Goal: Task Accomplishment & Management: Complete application form

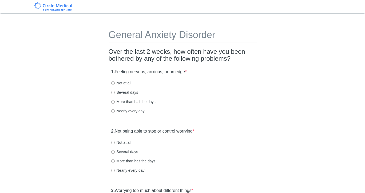
click at [127, 93] on label "Several days" at bounding box center [124, 92] width 27 height 5
click at [115, 93] on input "Several days" at bounding box center [112, 92] width 3 height 3
radio input "true"
click at [171, 130] on label "2. Not being able to stop or control worrying *" at bounding box center [152, 131] width 83 height 6
click at [250, 126] on div "2. Not being able to stop or control worrying * Not at all Several days More th…" at bounding box center [182, 153] width 148 height 55
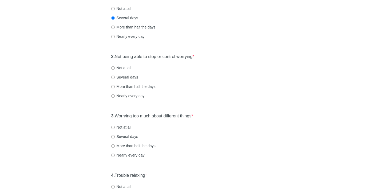
scroll to position [85, 0]
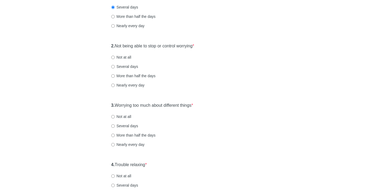
click at [125, 57] on label "Not at all" at bounding box center [121, 57] width 20 height 5
click at [115, 57] on input "Not at all" at bounding box center [112, 57] width 3 height 3
radio input "true"
click at [156, 108] on label "3. Worrying too much about different things *" at bounding box center [152, 106] width 82 height 6
click at [219, 105] on div "3. Worrying too much about different things * Not at all Several days More than…" at bounding box center [182, 127] width 148 height 55
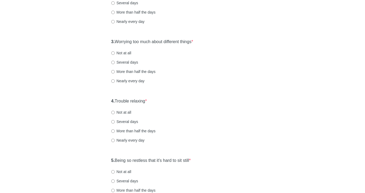
scroll to position [149, 0]
click at [119, 54] on label "Not at all" at bounding box center [121, 52] width 20 height 5
click at [115, 54] on input "Not at all" at bounding box center [112, 52] width 3 height 3
radio input "true"
click at [138, 99] on label "4. Trouble relaxing *" at bounding box center [129, 101] width 36 height 6
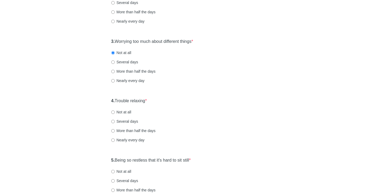
click at [196, 100] on div "4. Trouble relaxing * Not at all Several days More than half the days Nearly ev…" at bounding box center [182, 122] width 148 height 55
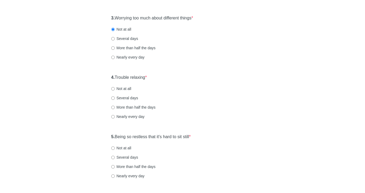
scroll to position [181, 0]
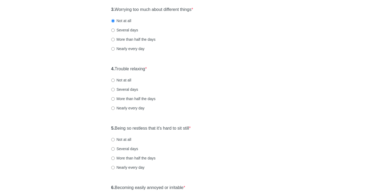
click at [127, 81] on label "Not at all" at bounding box center [121, 80] width 20 height 5
click at [115, 81] on input "Not at all" at bounding box center [112, 80] width 3 height 3
radio input "true"
click at [163, 133] on div "5. Being so restless that it's hard to sit still * Not at all Several days More…" at bounding box center [182, 150] width 148 height 55
click at [166, 129] on label "5. Being so restless that it's hard to sit still *" at bounding box center [150, 129] width 79 height 6
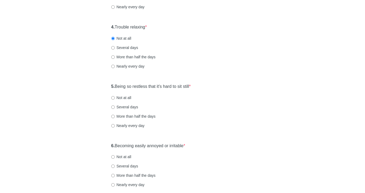
scroll to position [235, 0]
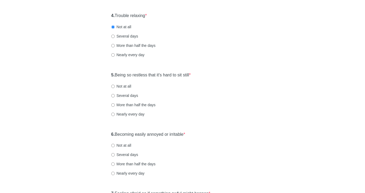
click at [127, 86] on label "Not at all" at bounding box center [121, 86] width 20 height 5
click at [115, 86] on input "Not at all" at bounding box center [112, 86] width 3 height 3
radio input "true"
click at [154, 134] on label "6. Becoming easily annoyed or irritable *" at bounding box center [148, 135] width 74 height 6
click at [225, 147] on div "Not at all" at bounding box center [182, 145] width 143 height 5
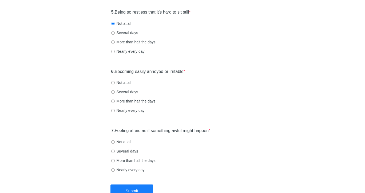
scroll to position [299, 0]
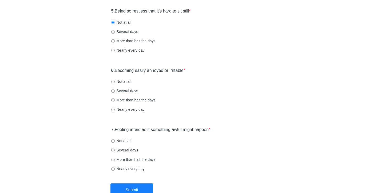
click at [125, 92] on label "Several days" at bounding box center [124, 90] width 27 height 5
click at [115, 92] on input "Several days" at bounding box center [112, 90] width 3 height 3
radio input "true"
click at [184, 129] on label "7. Feeling afraid as if something awful might happen *" at bounding box center [160, 130] width 99 height 6
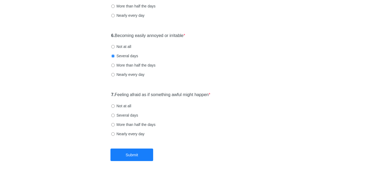
scroll to position [334, 0]
click at [139, 135] on label "Nearly every day" at bounding box center [127, 133] width 33 height 5
click at [115, 135] on input "Nearly every day" at bounding box center [112, 133] width 3 height 3
radio input "true"
click at [130, 105] on label "Not at all" at bounding box center [121, 105] width 20 height 5
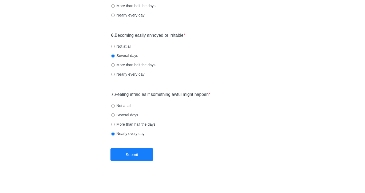
click at [115, 105] on input "Not at all" at bounding box center [112, 105] width 3 height 3
radio input "true"
click at [141, 154] on button "Submit" at bounding box center [131, 154] width 43 height 13
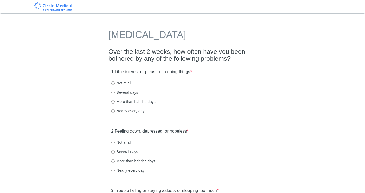
click at [124, 84] on label "Not at all" at bounding box center [121, 83] width 20 height 5
click at [115, 84] on input "Not at all" at bounding box center [112, 83] width 3 height 3
radio input "true"
drag, startPoint x: 128, startPoint y: 144, endPoint x: 155, endPoint y: 141, distance: 26.8
click at [128, 144] on label "Not at all" at bounding box center [121, 142] width 20 height 5
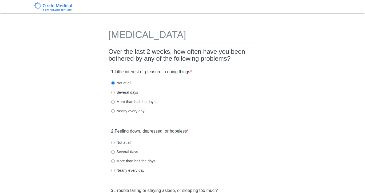
click at [115, 144] on input "Not at all" at bounding box center [112, 142] width 3 height 3
radio input "true"
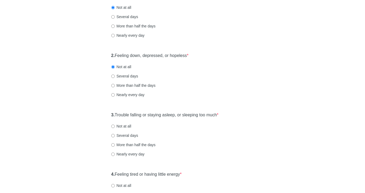
scroll to position [85, 0]
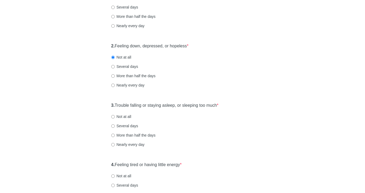
click at [128, 118] on label "Not at all" at bounding box center [121, 116] width 20 height 5
click at [115, 118] on input "Not at all" at bounding box center [112, 116] width 3 height 3
radio input "true"
click at [233, 117] on div "Not at all" at bounding box center [182, 116] width 143 height 5
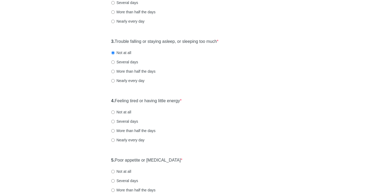
scroll to position [160, 0]
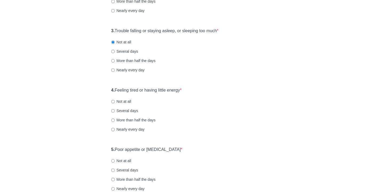
click at [126, 110] on label "Several days" at bounding box center [124, 110] width 27 height 5
click at [115, 110] on input "Several days" at bounding box center [112, 110] width 3 height 3
radio input "true"
drag, startPoint x: 164, startPoint y: 150, endPoint x: 202, endPoint y: 150, distance: 38.7
click at [164, 150] on label "5. Poor appetite or overeating *" at bounding box center [146, 150] width 71 height 6
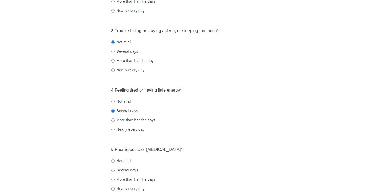
click at [214, 151] on div "5. Poor appetite or overeating * Not at all Several days More than half the day…" at bounding box center [182, 171] width 148 height 55
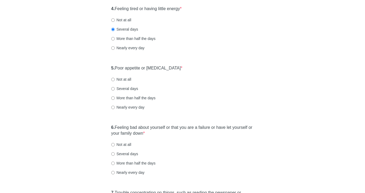
scroll to position [245, 0]
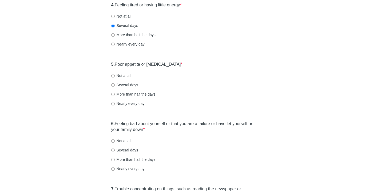
click at [125, 76] on label "Not at all" at bounding box center [121, 75] width 20 height 5
click at [115, 76] on input "Not at all" at bounding box center [112, 75] width 3 height 3
radio input "true"
click at [152, 125] on label "6. Feeling bad about yourself or that you are a failure or have let yourself or…" at bounding box center [182, 127] width 143 height 12
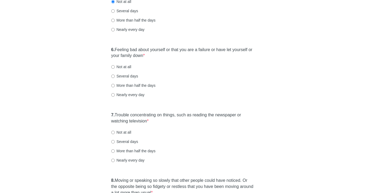
scroll to position [320, 0]
click at [126, 67] on label "Not at all" at bounding box center [121, 66] width 20 height 5
click at [115, 67] on input "Not at all" at bounding box center [112, 66] width 3 height 3
radio input "true"
click at [168, 116] on label "7. Trouble concentrating on things, such as reading the newspaper or watching t…" at bounding box center [182, 118] width 143 height 12
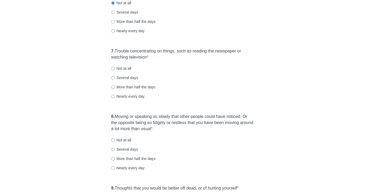
scroll to position [384, 0]
click at [123, 68] on label "Not at all" at bounding box center [121, 67] width 20 height 5
click at [115, 68] on input "Not at all" at bounding box center [112, 67] width 3 height 3
radio input "true"
click at [159, 124] on label "8. Moving or speaking so slowly that other people could have noticed. Or the op…" at bounding box center [182, 122] width 143 height 18
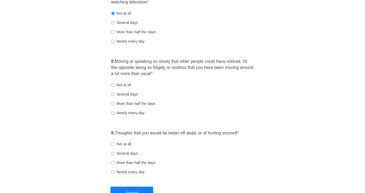
scroll to position [448, 0]
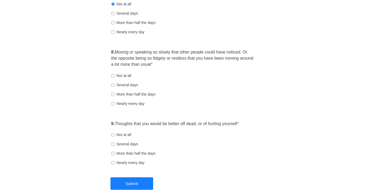
click at [124, 73] on div "8. Moving or speaking so slowly that other people could have noticed. Or the op…" at bounding box center [182, 81] width 148 height 68
click at [125, 75] on label "Not at all" at bounding box center [121, 75] width 20 height 5
click at [115, 75] on input "Not at all" at bounding box center [112, 75] width 3 height 3
radio input "true"
click at [172, 126] on label "9. Thoughts that you would be better off dead, or of hurting yourself *" at bounding box center [174, 124] width 127 height 6
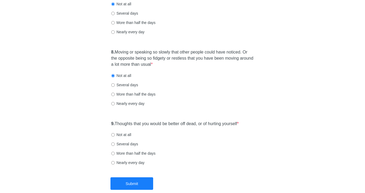
click at [171, 125] on label "9. Thoughts that you would be better off dead, or of hurting yourself *" at bounding box center [174, 124] width 127 height 6
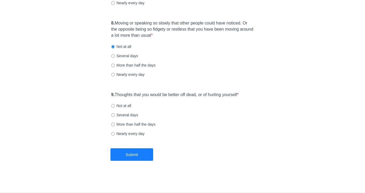
scroll to position [477, 0]
click at [128, 107] on label "Not at all" at bounding box center [121, 105] width 20 height 5
click at [115, 107] on input "Not at all" at bounding box center [112, 105] width 3 height 3
radio input "true"
click at [142, 156] on button "Submit" at bounding box center [131, 154] width 43 height 13
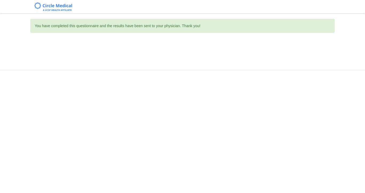
scroll to position [0, 0]
drag, startPoint x: 265, startPoint y: 123, endPoint x: 315, endPoint y: 33, distance: 102.8
click at [266, 123] on div "You have completed this questionnaire and the results have been sent to your ph…" at bounding box center [182, 96] width 365 height 193
